Goal: Find specific fact: Find specific page/section

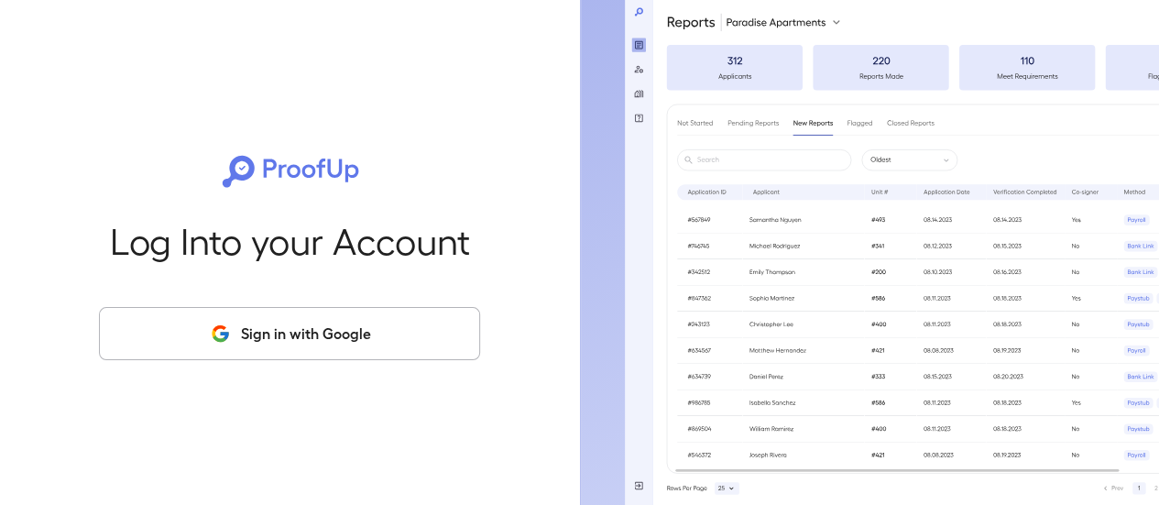
click at [306, 332] on button "Sign in with Google" at bounding box center [289, 333] width 381 height 53
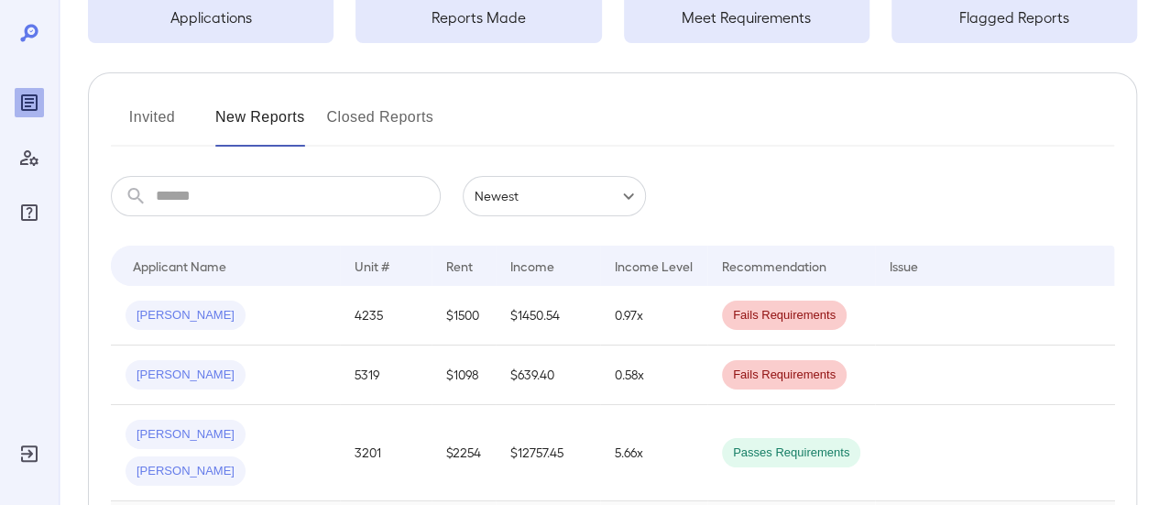
scroll to position [275, 0]
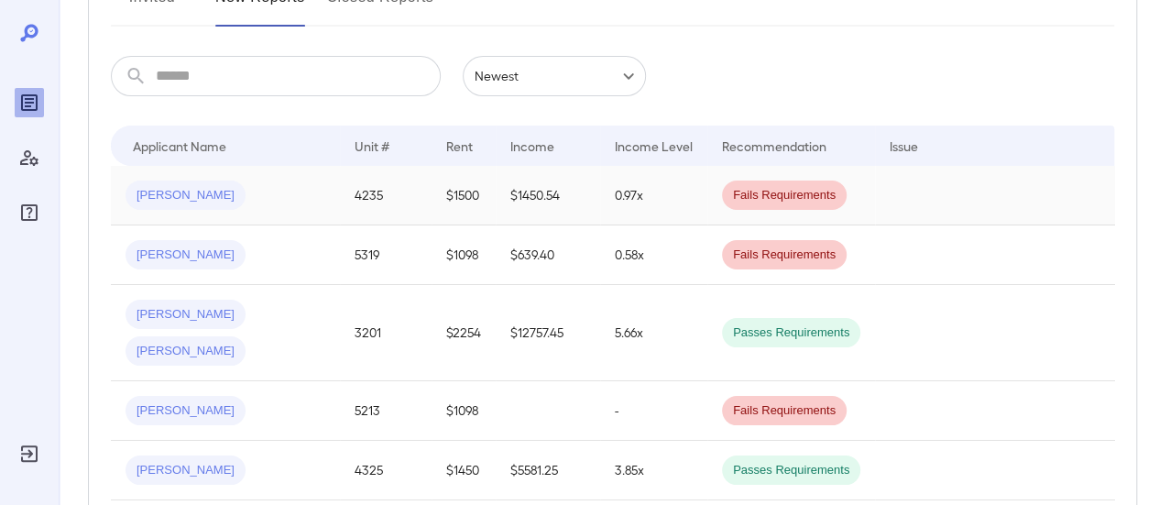
click at [405, 194] on td "4235" at bounding box center [386, 196] width 92 height 60
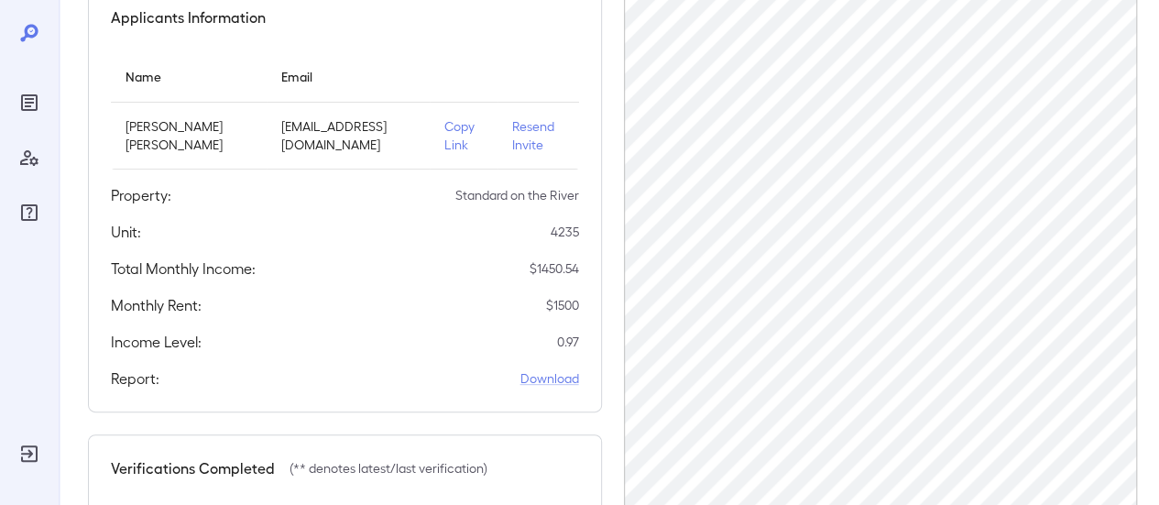
scroll to position [183, 0]
drag, startPoint x: 410, startPoint y: 142, endPoint x: 234, endPoint y: 147, distance: 175.9
click at [281, 147] on p "vanessamolina3157@gmail.com" at bounding box center [348, 133] width 134 height 37
copy p "vanessamolina3157@gmail.com"
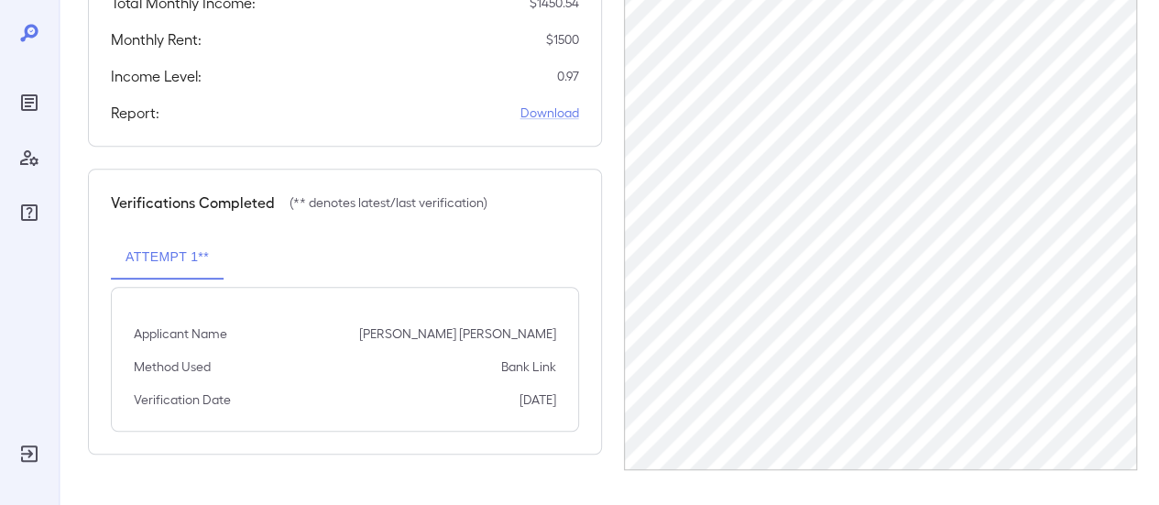
scroll to position [449, 0]
